Goal: Task Accomplishment & Management: Complete application form

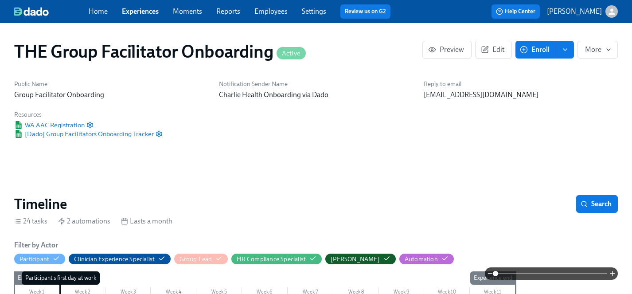
click at [133, 9] on link "Experiences" at bounding box center [140, 11] width 37 height 8
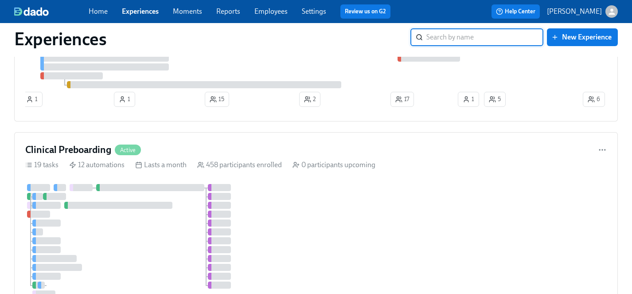
scroll to position [852, 0]
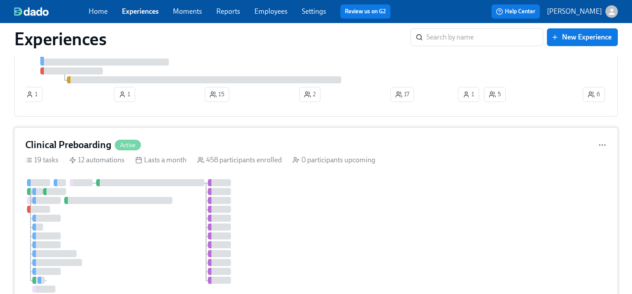
click at [170, 229] on div at bounding box center [136, 240] width 223 height 122
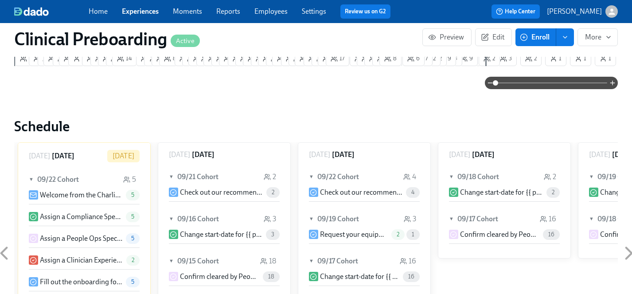
scroll to position [894, 0]
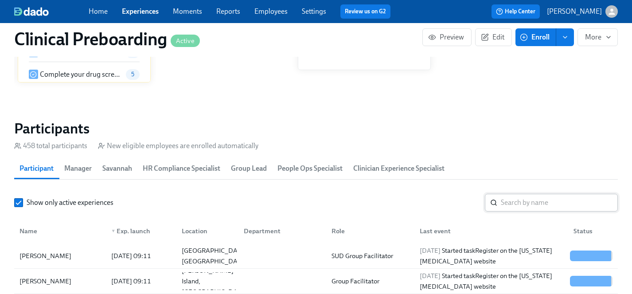
click at [541, 201] on input "search" at bounding box center [559, 203] width 117 height 18
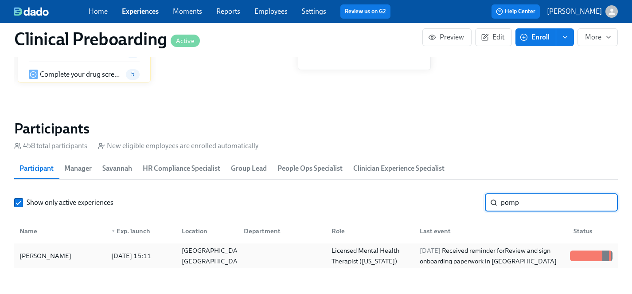
type input "pomp"
click at [42, 254] on div "Sherie Pompey" at bounding box center [45, 256] width 59 height 11
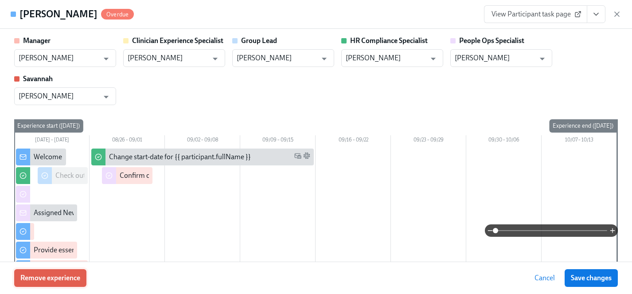
scroll to position [0, 10738]
click at [70, 278] on span "Remove experience" at bounding box center [50, 278] width 60 height 9
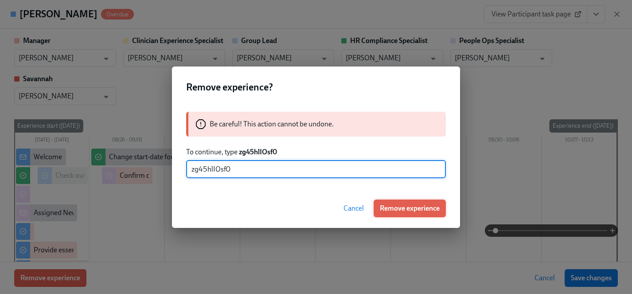
type input "zg45hlIOsf0"
click at [404, 207] on span "Remove experience" at bounding box center [410, 208] width 60 height 9
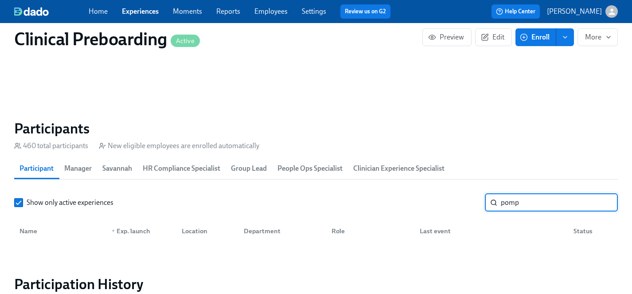
click at [487, 202] on div "pomp ​" at bounding box center [551, 203] width 133 height 18
click at [606, 203] on input "pomp" at bounding box center [559, 203] width 117 height 18
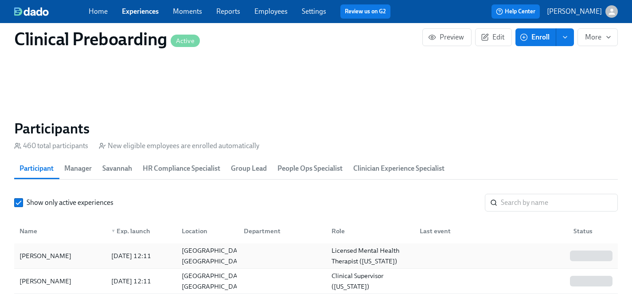
click at [44, 254] on div "Danielle Minner" at bounding box center [45, 256] width 59 height 11
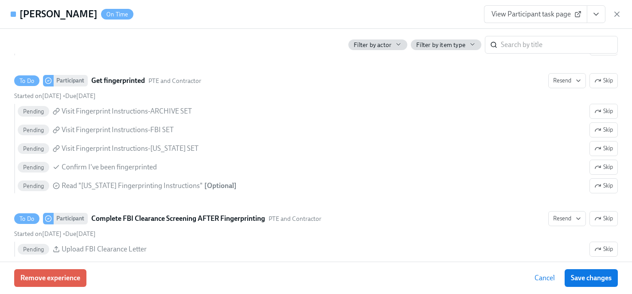
scroll to position [1358, 0]
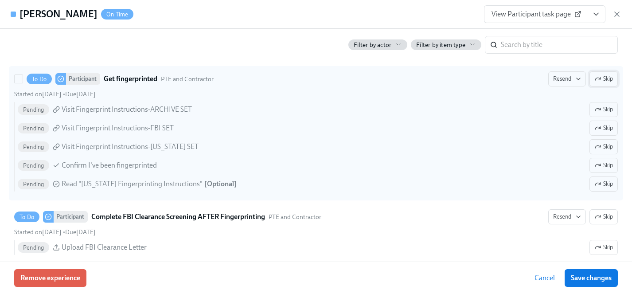
click at [603, 80] on span "Skip" at bounding box center [604, 78] width 19 height 9
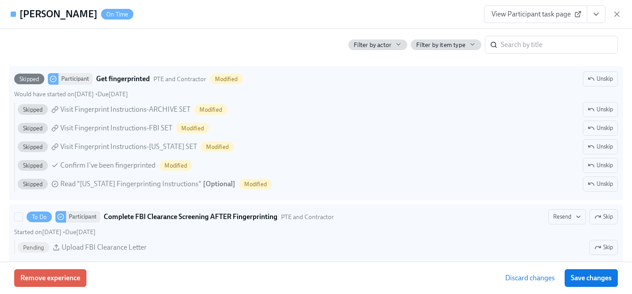
click at [606, 212] on span "Skip" at bounding box center [604, 216] width 19 height 9
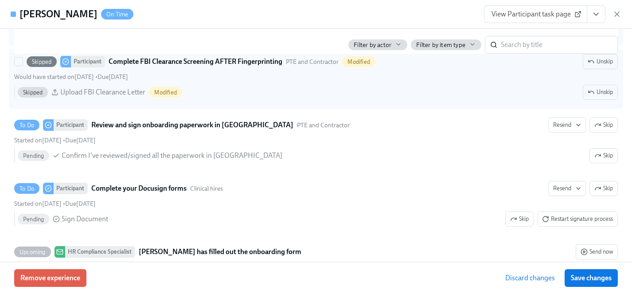
scroll to position [1532, 0]
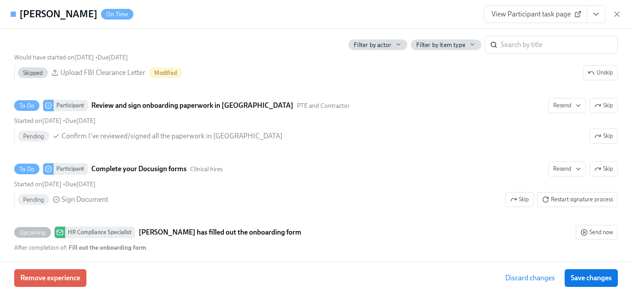
drag, startPoint x: 577, startPoint y: 276, endPoint x: 412, endPoint y: 218, distance: 174.7
click at [577, 276] on span "Save changes" at bounding box center [591, 278] width 41 height 9
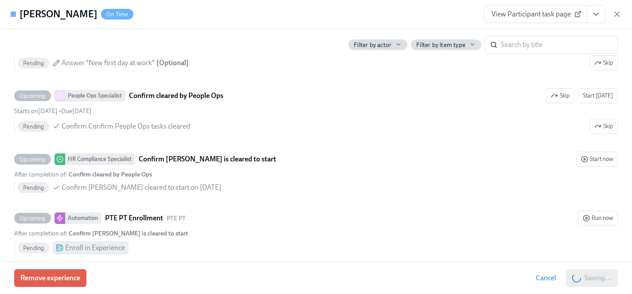
scroll to position [1849, 0]
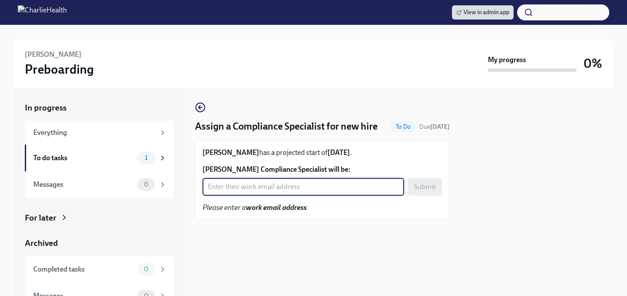
click at [257, 196] on input "DeKhari Dixon's Compliance Specialist will be:" at bounding box center [304, 187] width 202 height 18
type input "crystal.hemenes@charliehealth.com"
click at [424, 191] on span "Submit" at bounding box center [425, 186] width 22 height 9
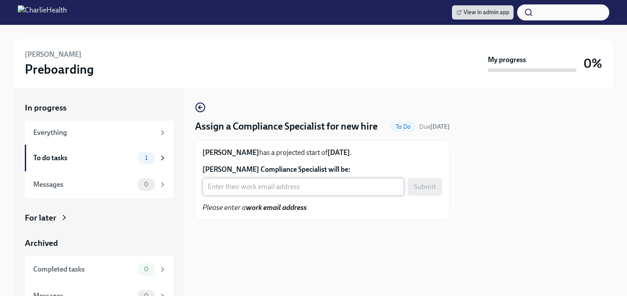
click at [219, 196] on input "Danielle Minner's Compliance Specialist will be:" at bounding box center [304, 187] width 202 height 18
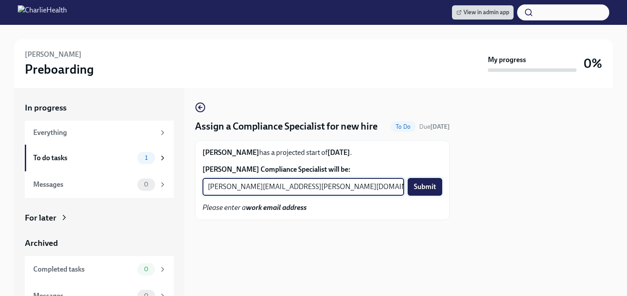
type input "chelsey.mendoza@charliehealth.com"
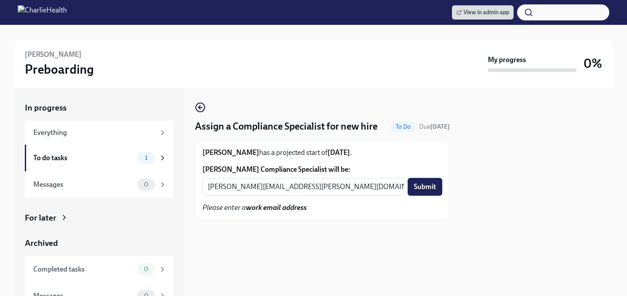
click at [437, 196] on button "Submit" at bounding box center [425, 187] width 35 height 18
click at [236, 196] on input "Shannon Nichols's Compliance Specialist will be:" at bounding box center [304, 187] width 202 height 18
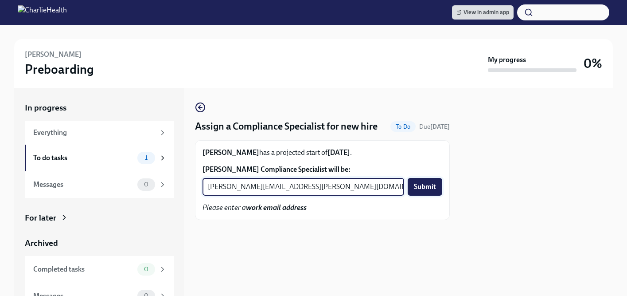
type input "michelle.winograd@charliehealth.com"
click at [423, 191] on span "Submit" at bounding box center [425, 186] width 22 height 9
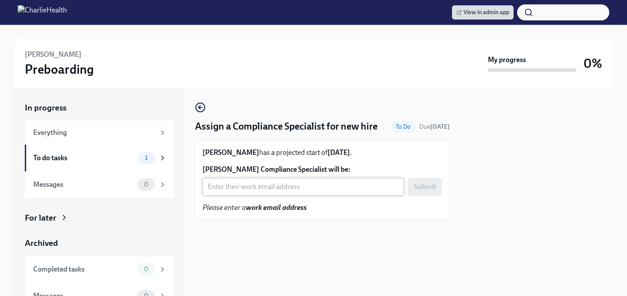
click at [224, 196] on input "[PERSON_NAME] Compliance Specialist will be:" at bounding box center [304, 187] width 202 height 18
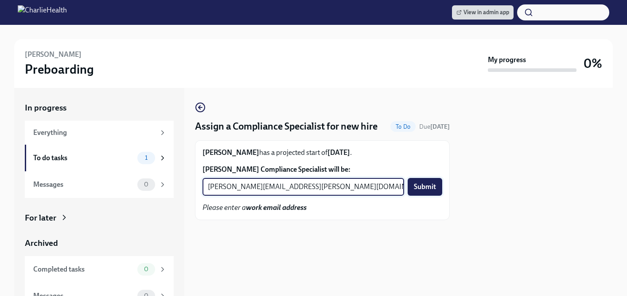
type input "[PERSON_NAME][EMAIL_ADDRESS][PERSON_NAME][DOMAIN_NAME]"
click at [433, 191] on span "Submit" at bounding box center [425, 186] width 22 height 9
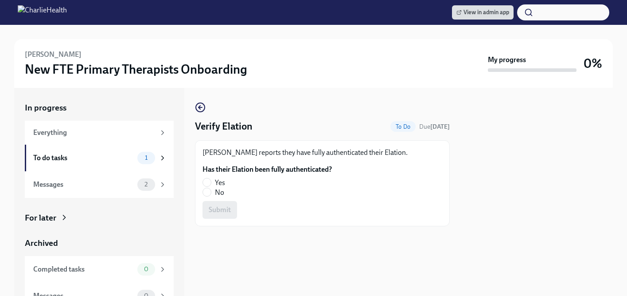
click at [221, 195] on span "No" at bounding box center [219, 193] width 9 height 10
click at [211, 195] on input "No" at bounding box center [207, 192] width 8 height 8
radio input "true"
click at [219, 208] on span "Submit" at bounding box center [220, 209] width 22 height 9
